Goal: Communication & Community: Answer question/provide support

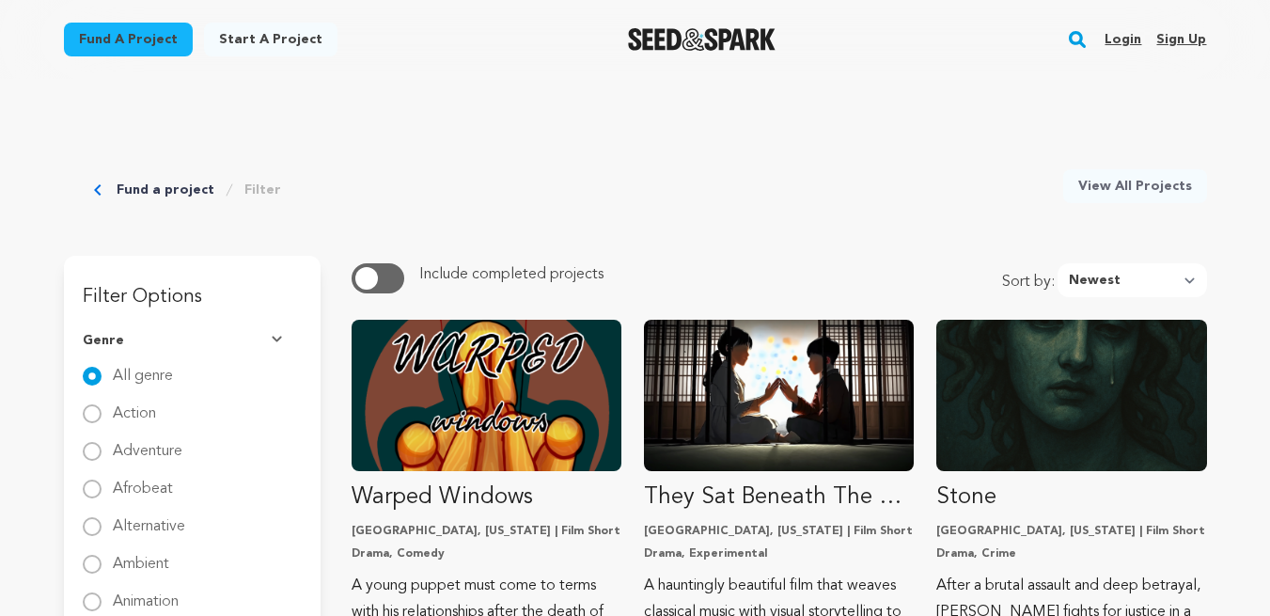
click at [1127, 36] on link "Login" at bounding box center [1122, 39] width 37 height 30
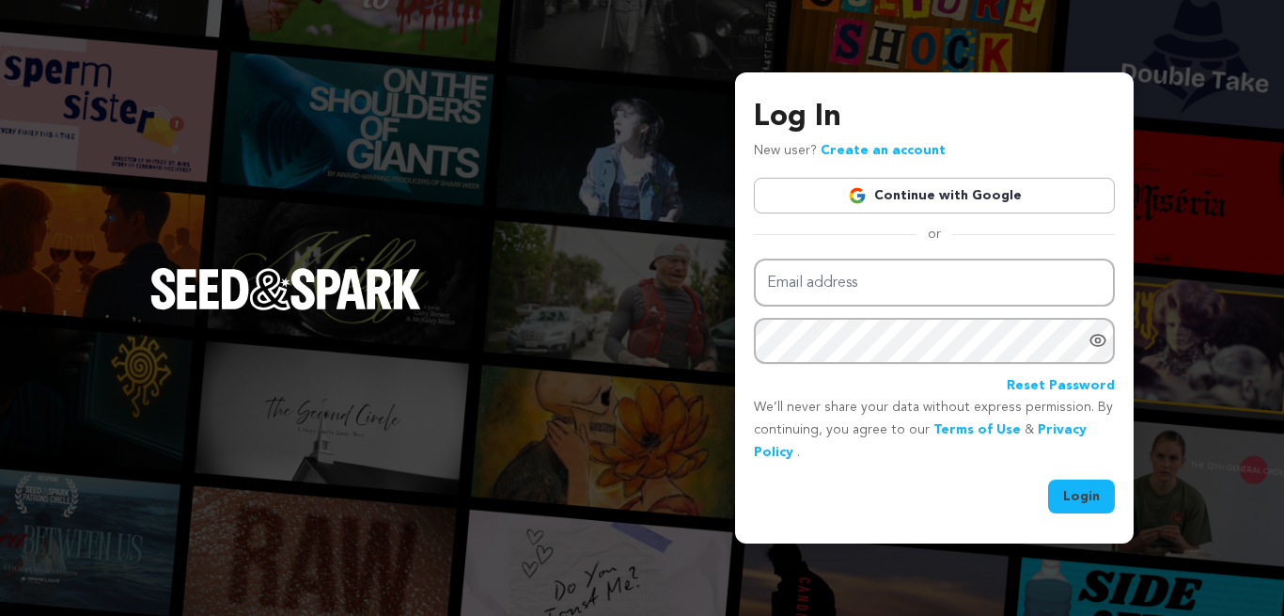
click at [930, 195] on link "Continue with Google" at bounding box center [934, 196] width 361 height 36
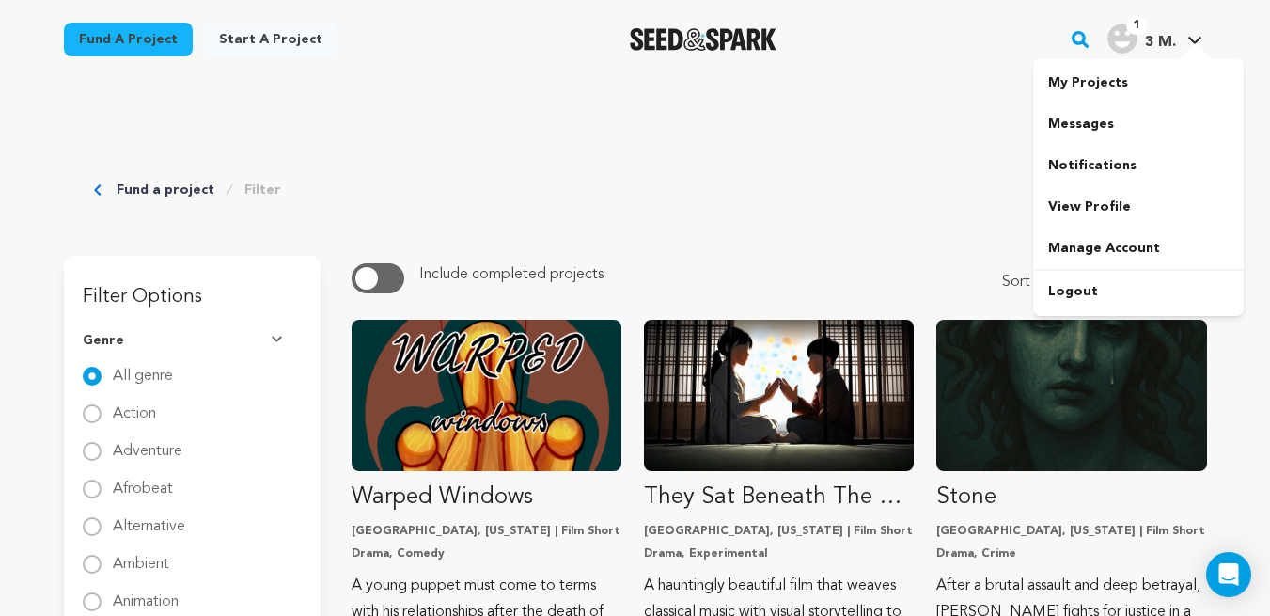
click at [1086, 118] on link "Messages" at bounding box center [1138, 123] width 211 height 41
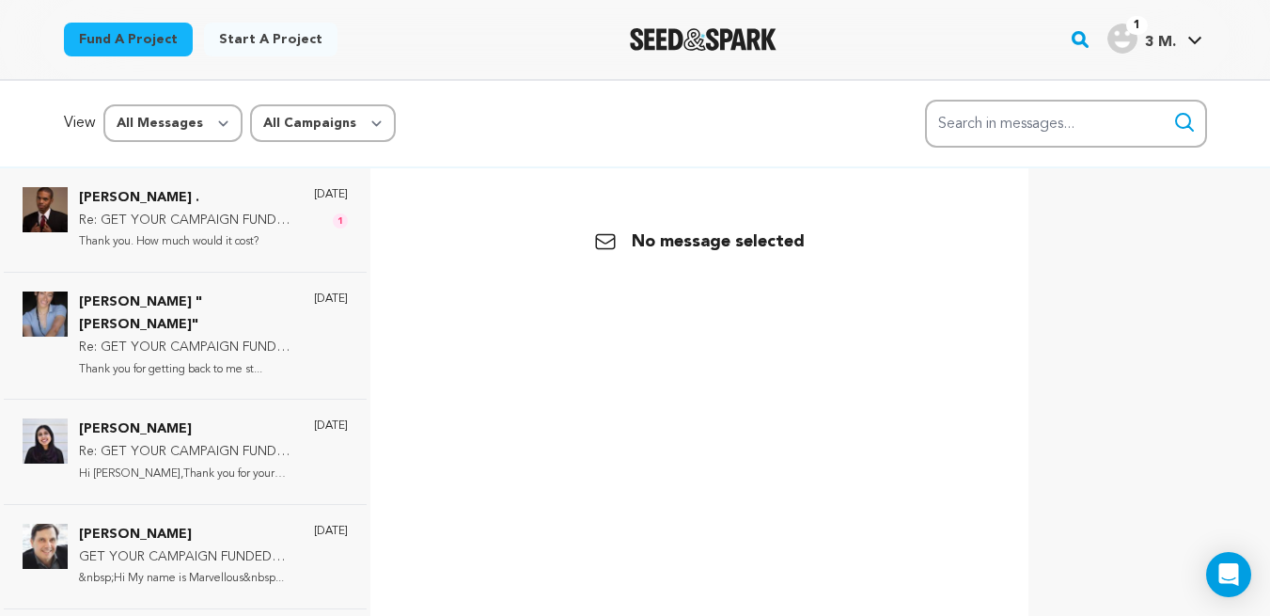
click at [214, 225] on p "Re: GET YOUR CAMPAIGN FUNDED WITHOUT HIRING ANY CROWDFUNDING EXPERT" at bounding box center [187, 221] width 216 height 23
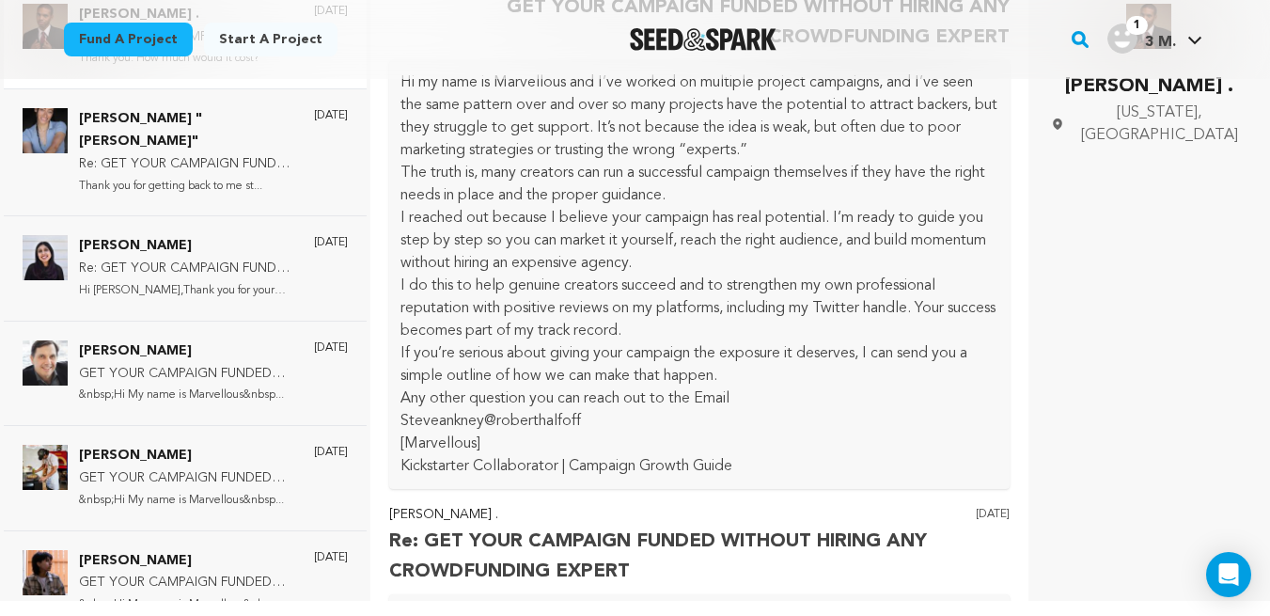
scroll to position [61, 0]
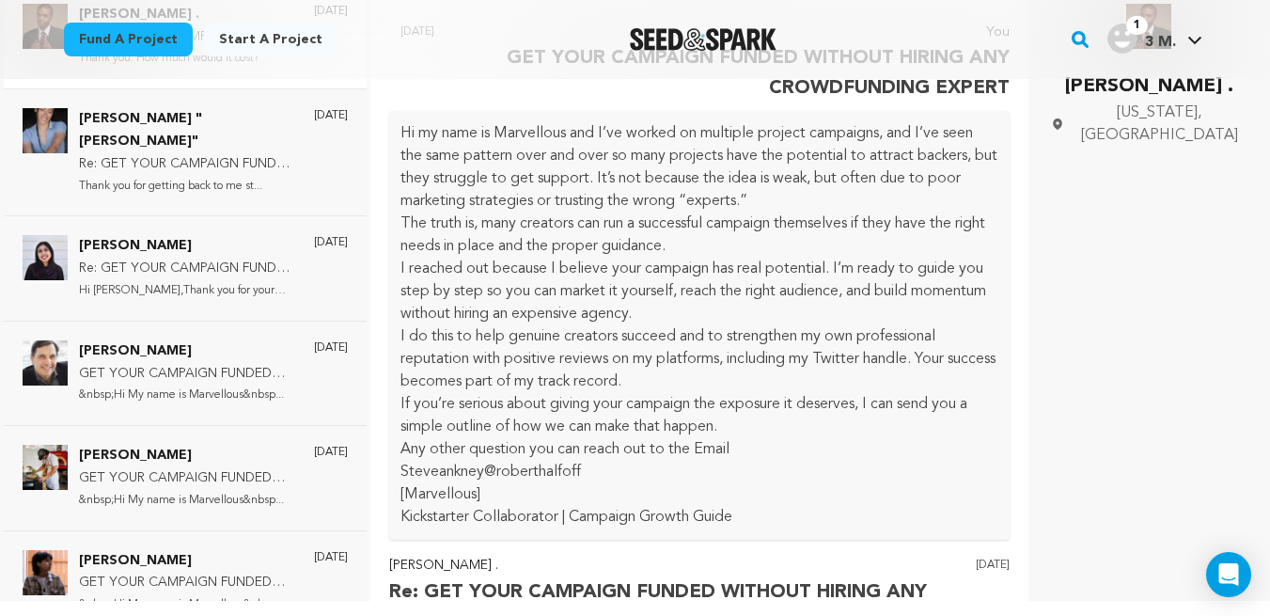
click at [47, 138] on img at bounding box center [45, 130] width 45 height 45
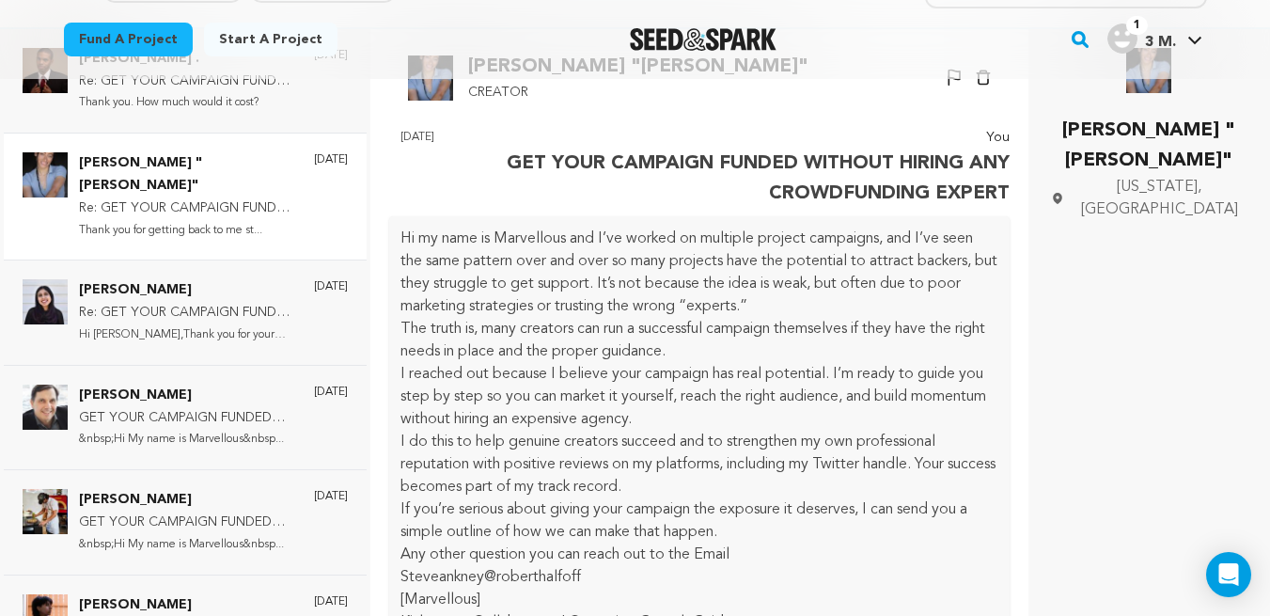
scroll to position [86, 0]
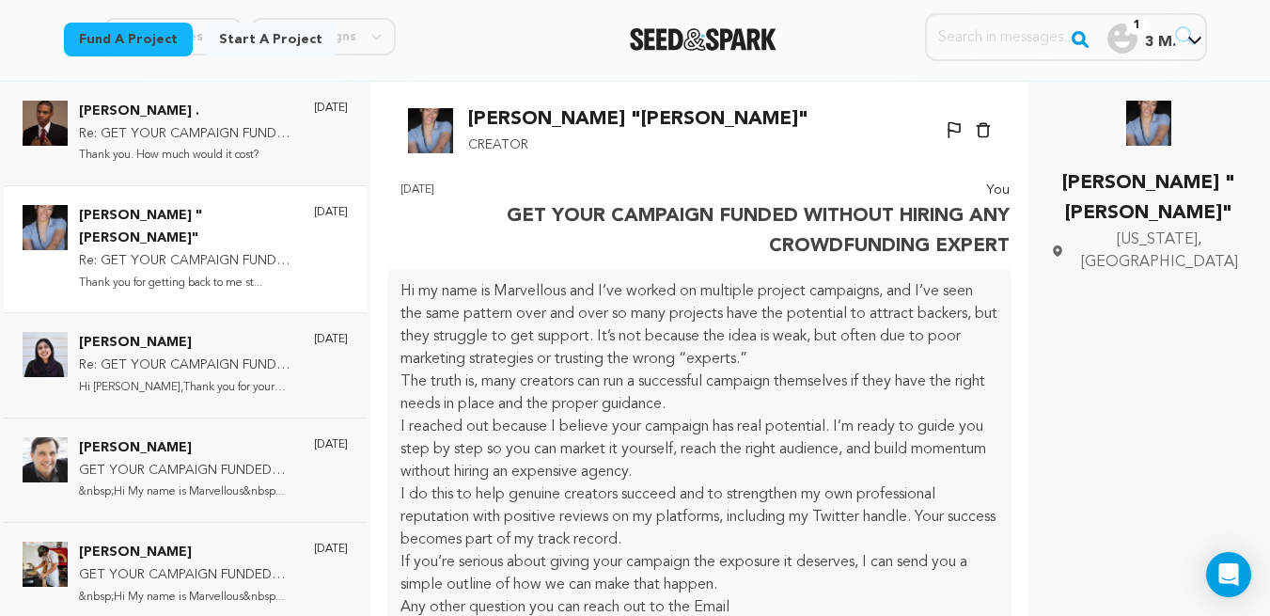
click at [1140, 132] on img at bounding box center [1148, 123] width 45 height 45
click at [1153, 201] on p "[PERSON_NAME] "[PERSON_NAME]"" at bounding box center [1149, 198] width 196 height 60
click at [1184, 233] on span "California, United States" at bounding box center [1159, 250] width 176 height 45
click at [1138, 197] on p "[PERSON_NAME] "[PERSON_NAME]"" at bounding box center [1149, 198] width 196 height 60
click at [519, 136] on p "Creator" at bounding box center [638, 145] width 340 height 23
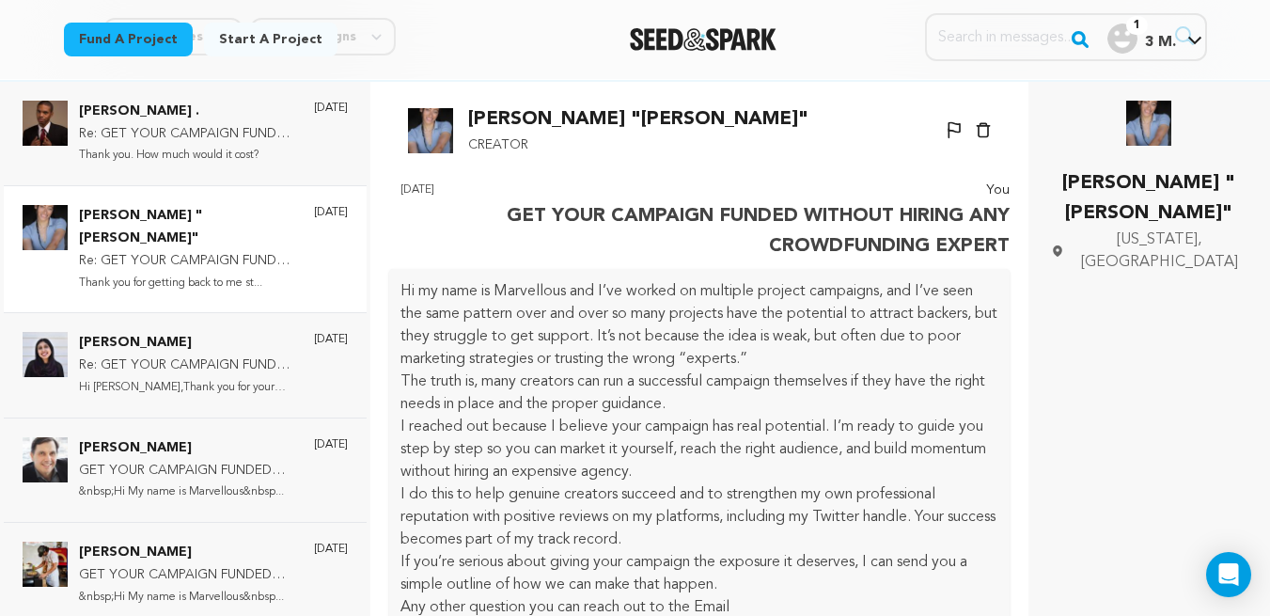
click at [435, 131] on img at bounding box center [430, 130] width 45 height 45
click at [618, 117] on p "[PERSON_NAME] "[PERSON_NAME]"" at bounding box center [638, 119] width 340 height 30
click at [1152, 139] on img at bounding box center [1148, 123] width 45 height 45
click at [1162, 211] on p "[PERSON_NAME] "[PERSON_NAME]"" at bounding box center [1149, 198] width 196 height 60
click at [144, 127] on p "Re: GET YOUR CAMPAIGN FUNDED WITHOUT HIRING ANY CROWDFUNDING EXPERT" at bounding box center [187, 134] width 216 height 23
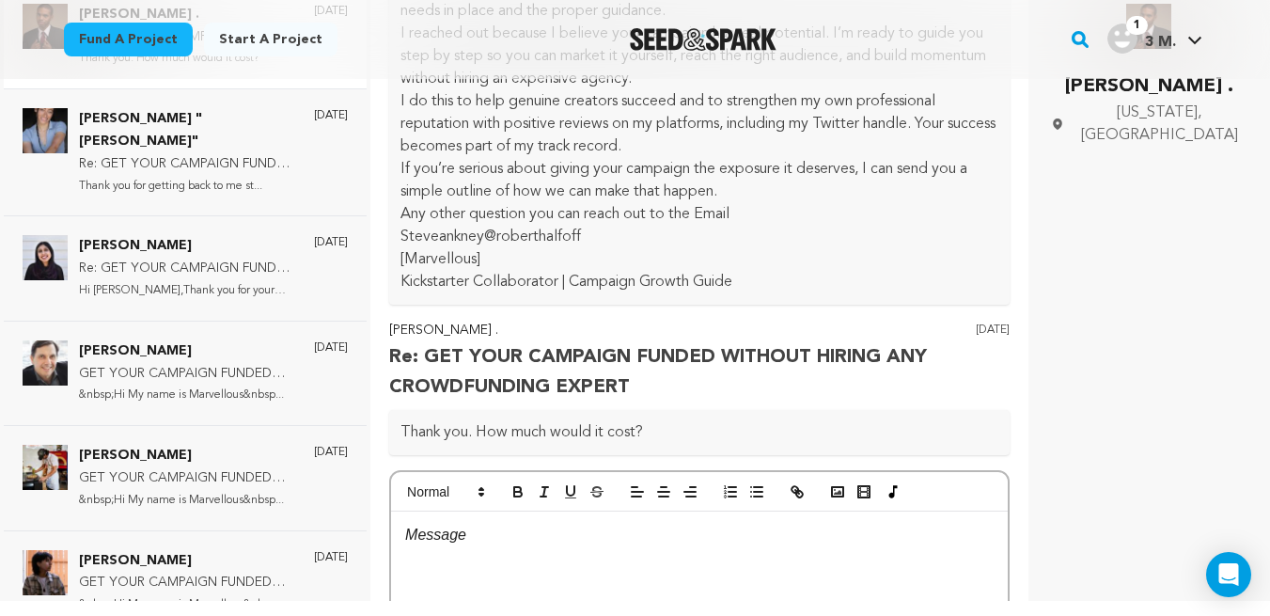
scroll to position [286, 0]
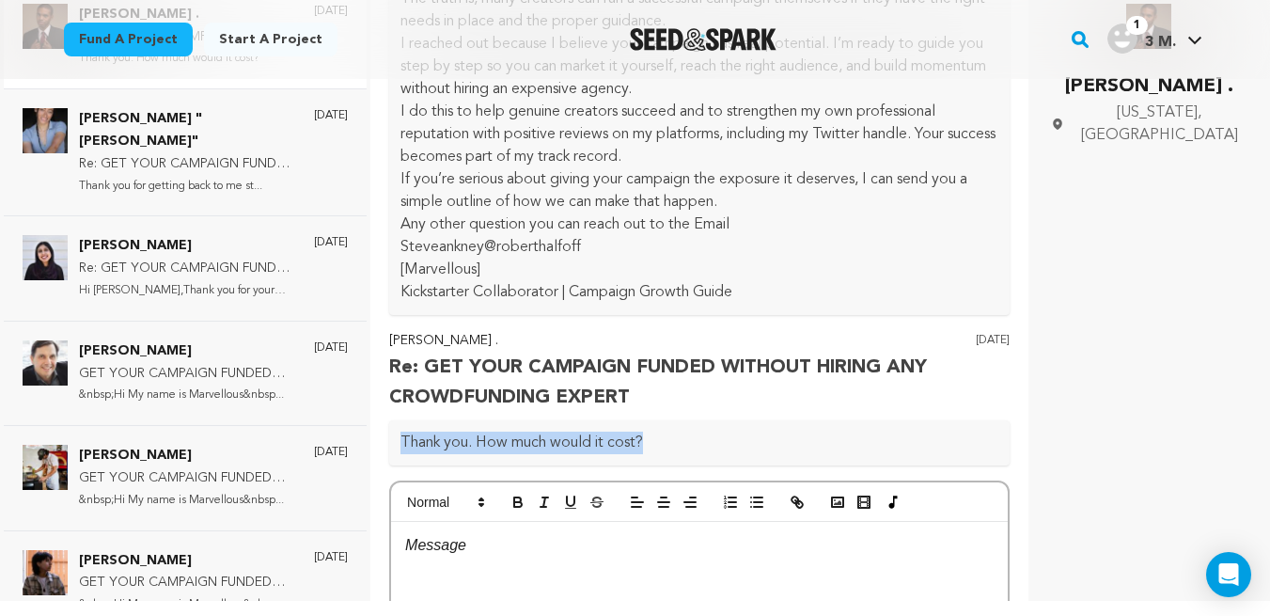
drag, startPoint x: 655, startPoint y: 436, endPoint x: 403, endPoint y: 459, distance: 252.9
click at [403, 459] on div "Thank you. How much would it cost?" at bounding box center [699, 442] width 620 height 45
copy p "Thank you. How much would it cost?"
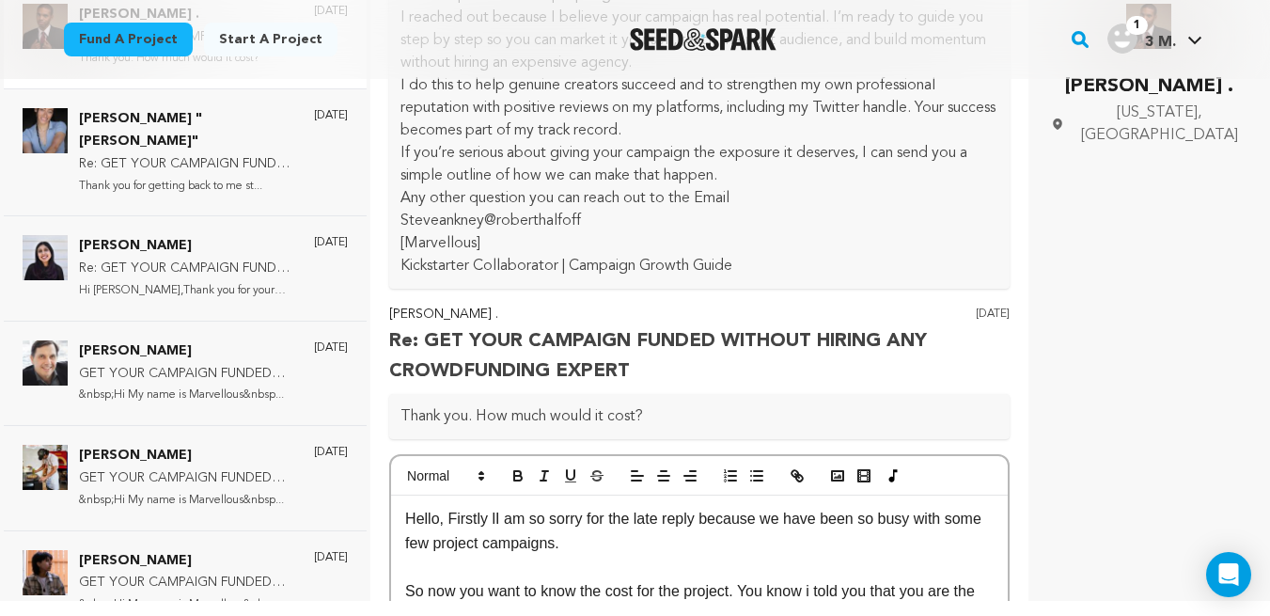
scroll to position [336, 0]
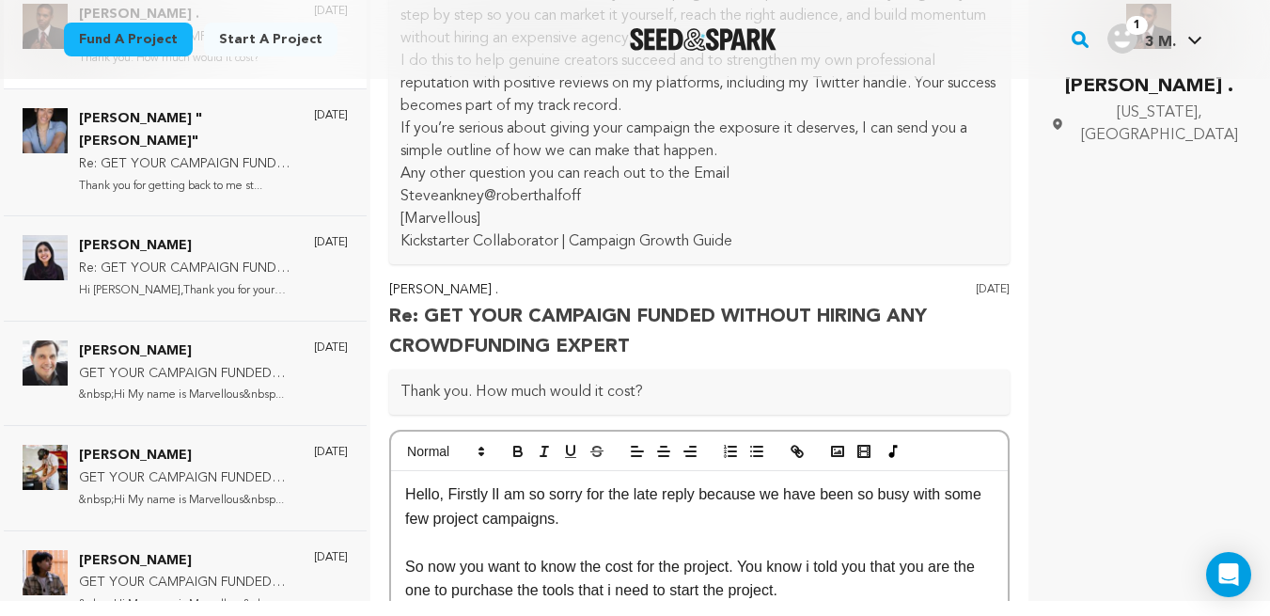
click at [494, 494] on p "Hello, Firstly lI am so sorry for the late reply because we have been so busy w…" at bounding box center [699, 506] width 588 height 48
click at [567, 521] on p "Hello, Firstly I am so sorry for the late reply because we have been so busy wi…" at bounding box center [699, 506] width 588 height 48
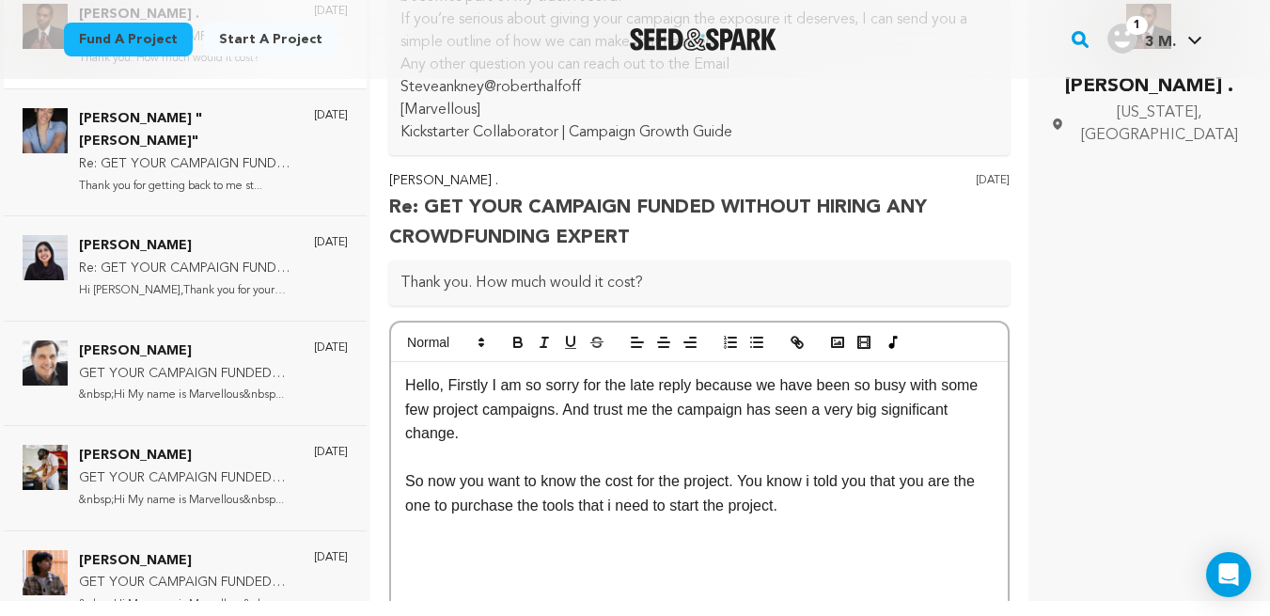
scroll to position [446, 0]
click at [855, 511] on p "So now you want to know the cost for the project. You know i told you that you …" at bounding box center [699, 492] width 588 height 48
click at [951, 508] on p "So now you want to know the cost for the project. You know i told you that you …" at bounding box center [699, 504] width 588 height 72
click at [643, 530] on p "So now you want to know the cost for the project. You know i told you that you …" at bounding box center [699, 504] width 588 height 72
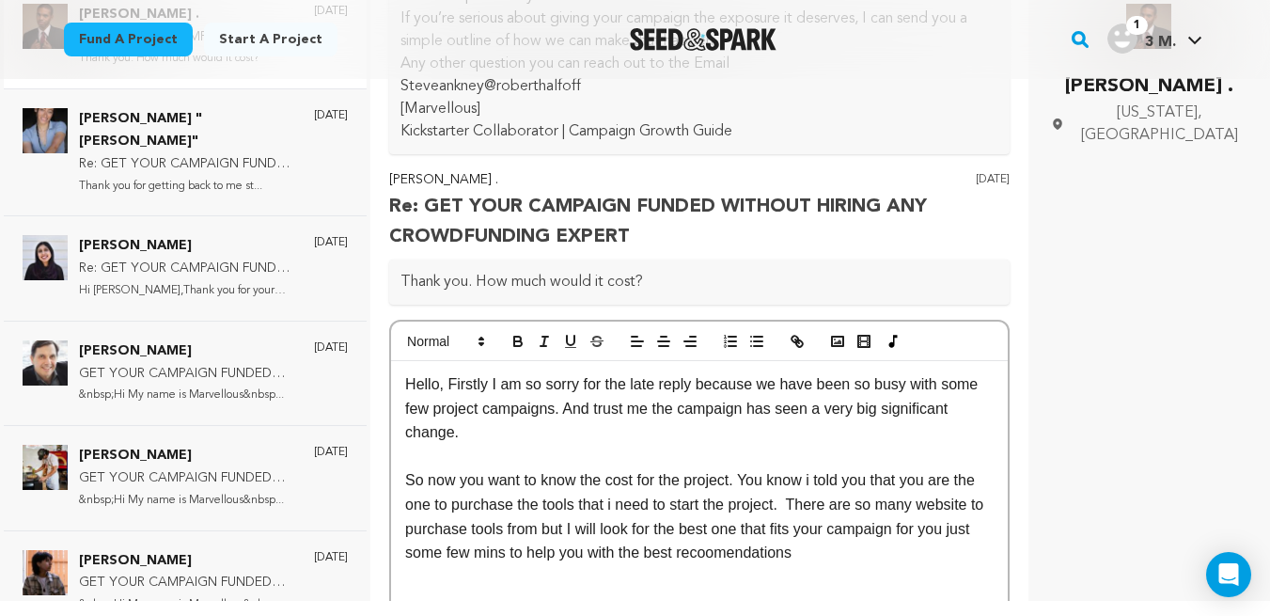
click at [791, 555] on p "So now you want to know the cost for the project. You know i told you that you …" at bounding box center [699, 516] width 588 height 96
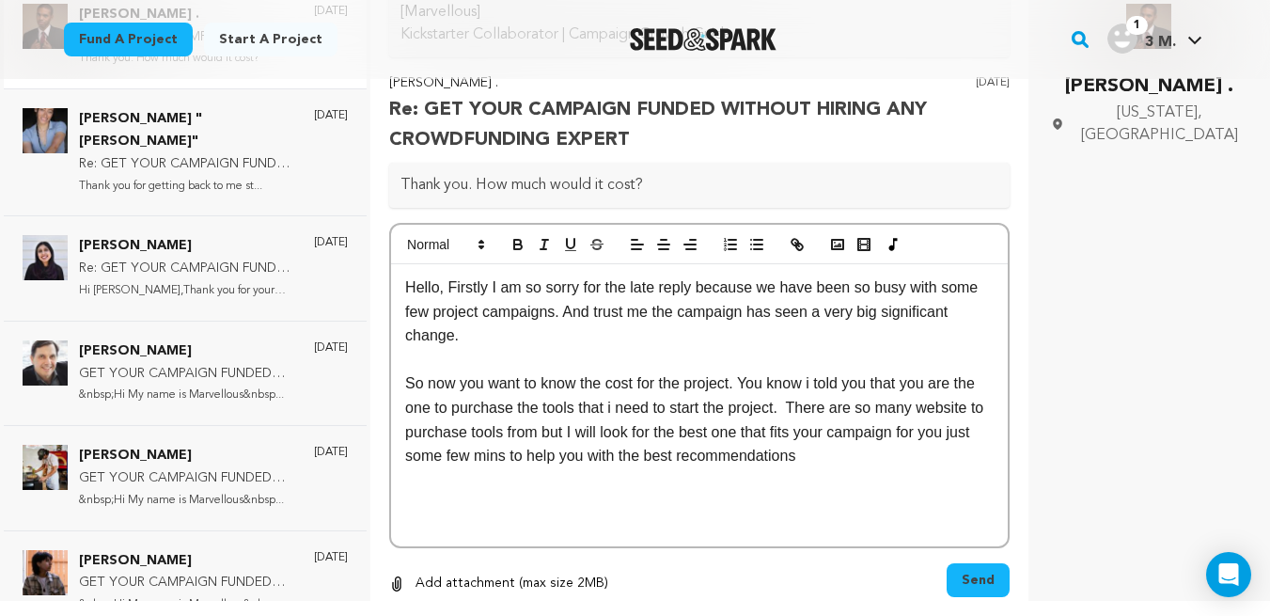
scroll to position [600, 0]
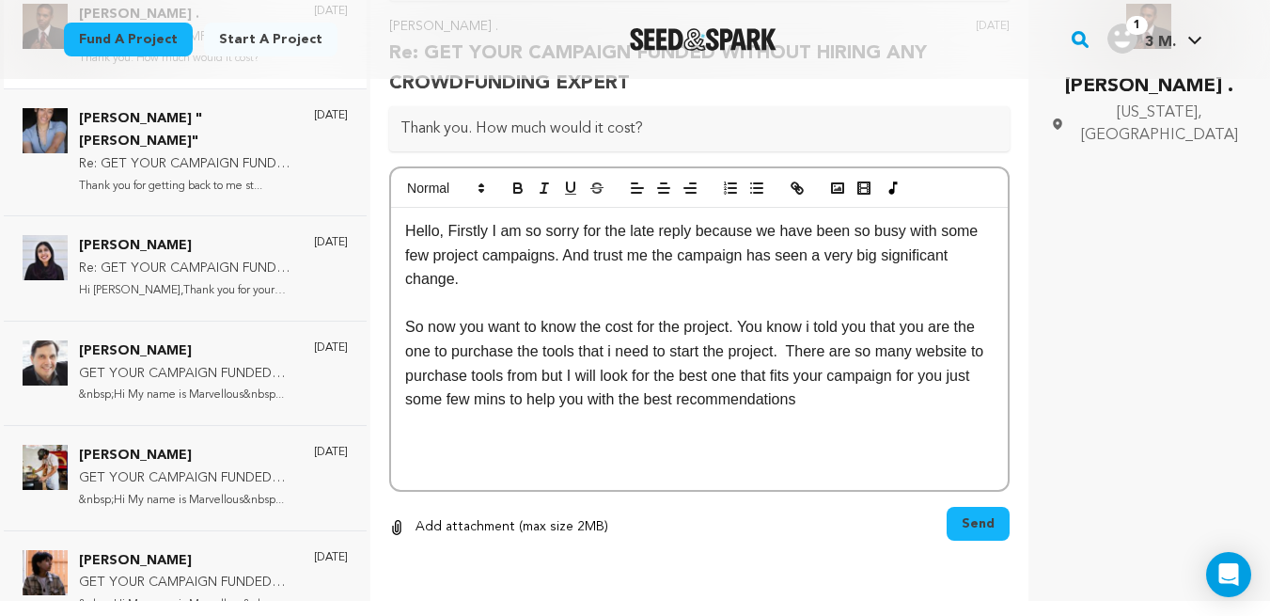
click at [970, 517] on span "Send" at bounding box center [977, 523] width 33 height 19
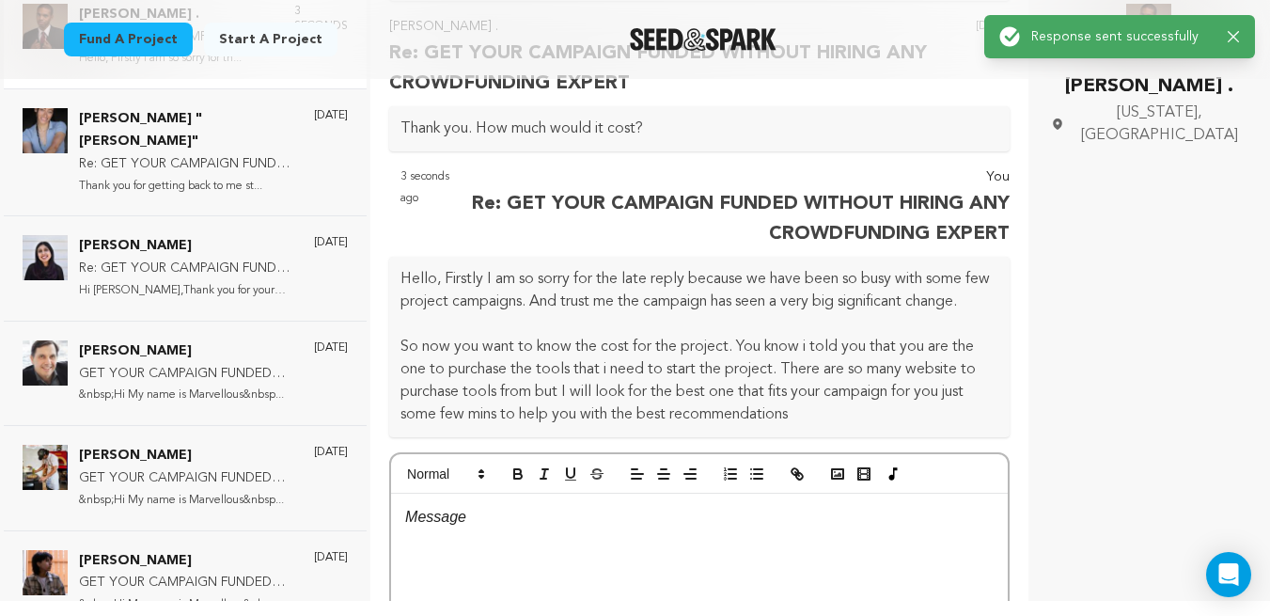
click at [205, 257] on p "Re: GET YOUR CAMPAIGN FUNDED WITHOUT HIRING ANY CROWDFUNDING EXPERT" at bounding box center [187, 268] width 216 height 23
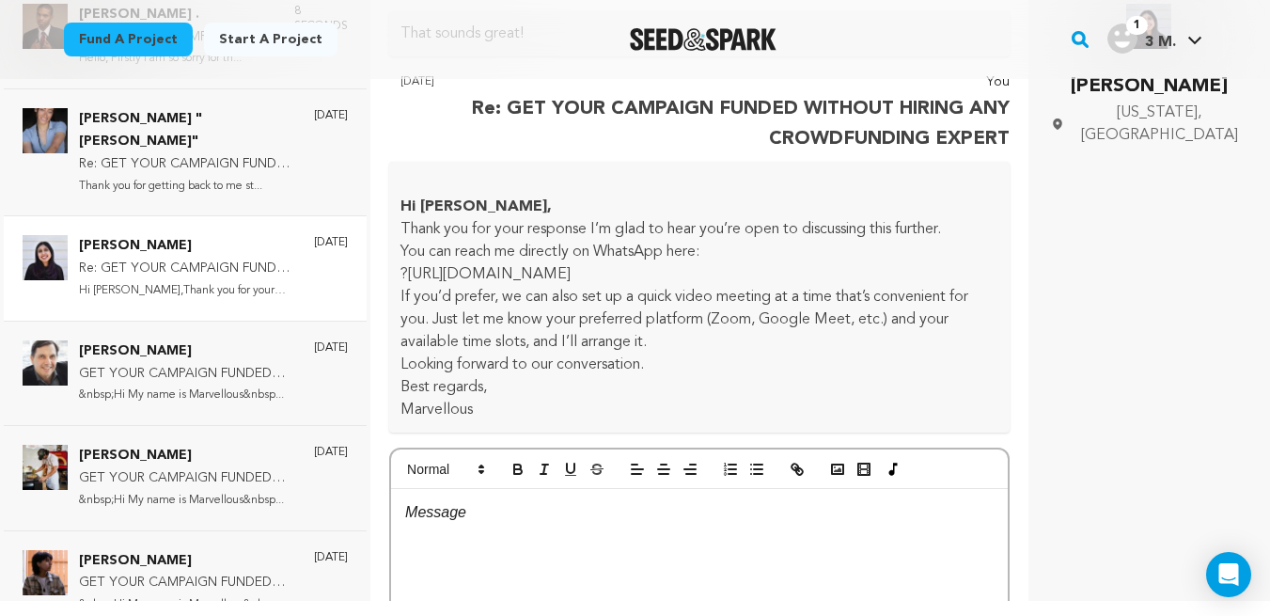
scroll to position [930, 0]
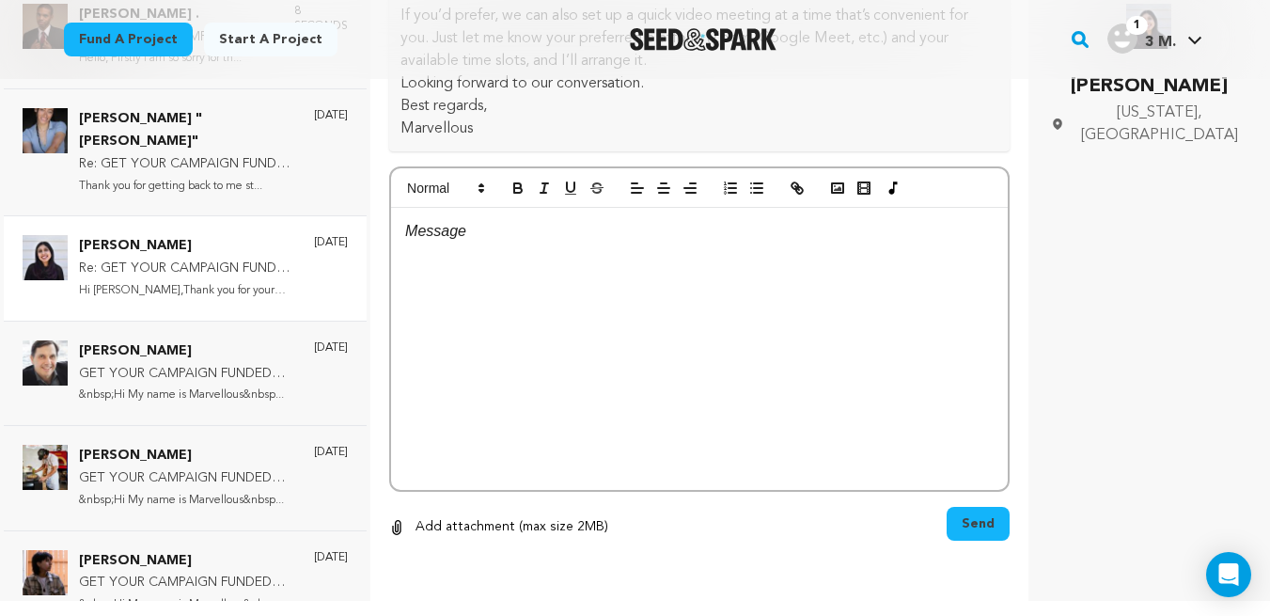
click at [560, 271] on div at bounding box center [699, 349] width 616 height 282
click at [961, 531] on span "Send" at bounding box center [977, 523] width 33 height 19
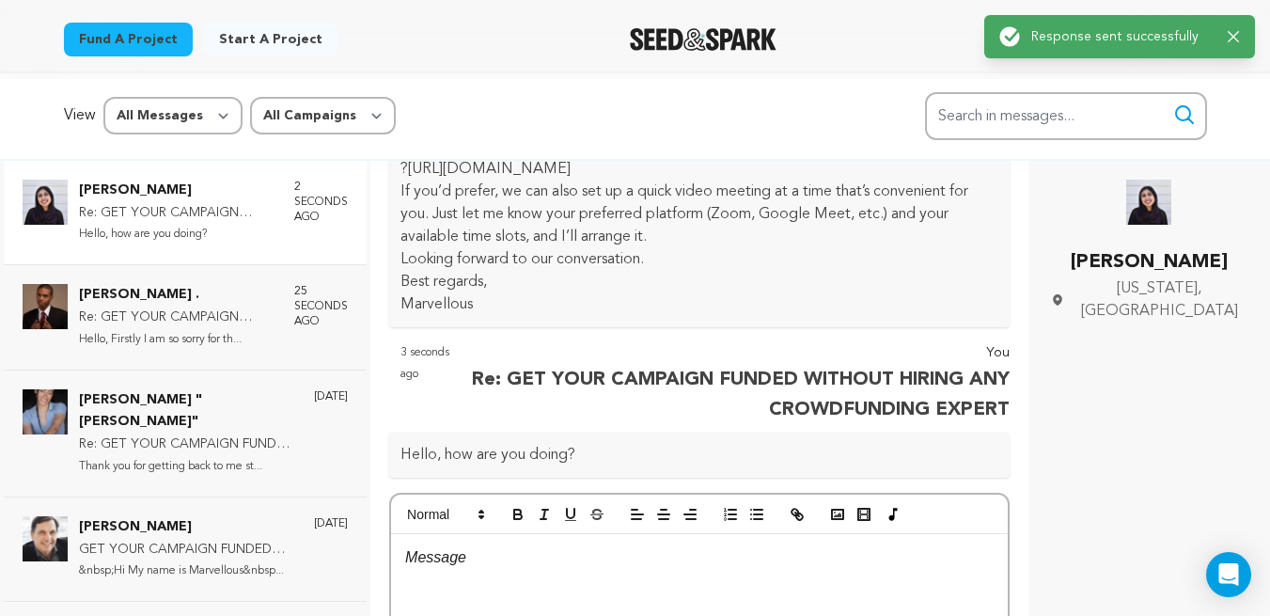
scroll to position [0, 0]
